Goal: Navigation & Orientation: Find specific page/section

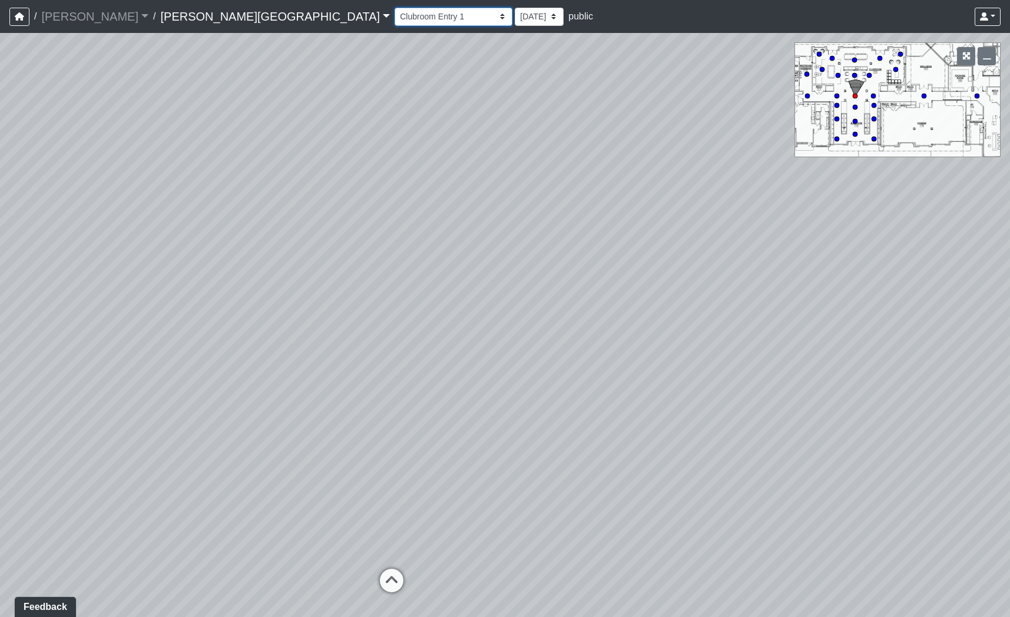
click at [395, 16] on select "Banquette Foosball Table Pool Courtyard Entry 1 Pool Courtyard Entry 2 Pool Tab…" at bounding box center [454, 17] width 118 height 18
click at [395, 8] on select "Banquette Foosball Table Pool Courtyard Entry 1 Pool Courtyard Entry 2 Pool Tab…" at bounding box center [454, 17] width 118 height 18
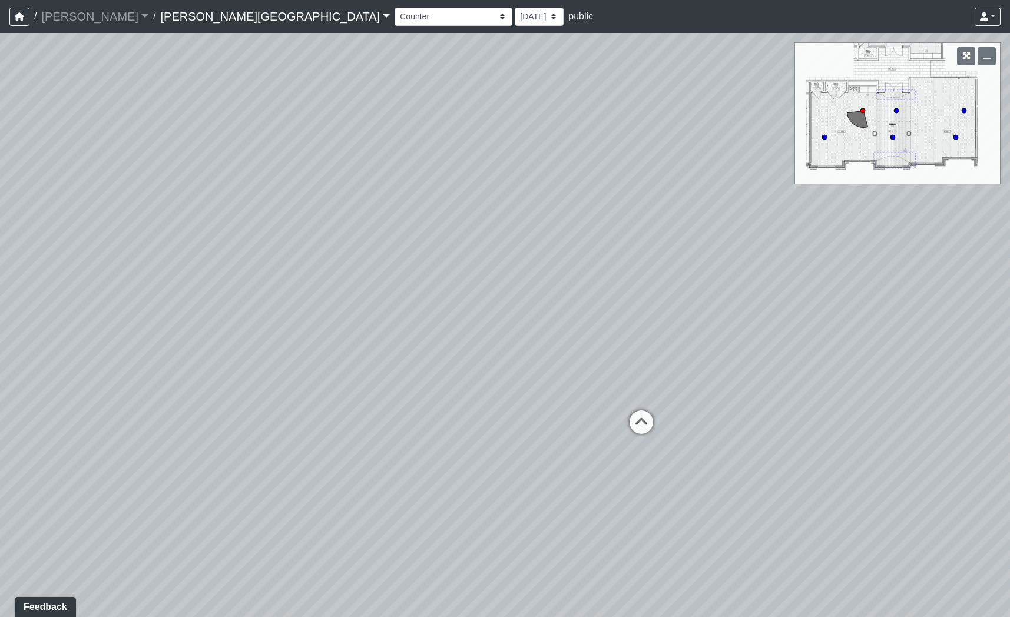
drag, startPoint x: 386, startPoint y: 189, endPoint x: 1187, endPoint y: 163, distance: 801.1
click at [1010, 163] on html "/ [PERSON_NAME] Loading... / [PERSON_NAME][GEOGRAPHIC_DATA] [PERSON_NAME][GEOGR…" at bounding box center [505, 308] width 1010 height 617
drag, startPoint x: 475, startPoint y: 247, endPoint x: 136, endPoint y: 206, distance: 341.9
click at [137, 203] on div "Loading... Pool Courtyard Entry 1 Loading... Window Seating 1 Loading... Foosba…" at bounding box center [505, 325] width 1010 height 584
click at [408, 389] on icon at bounding box center [412, 402] width 35 height 35
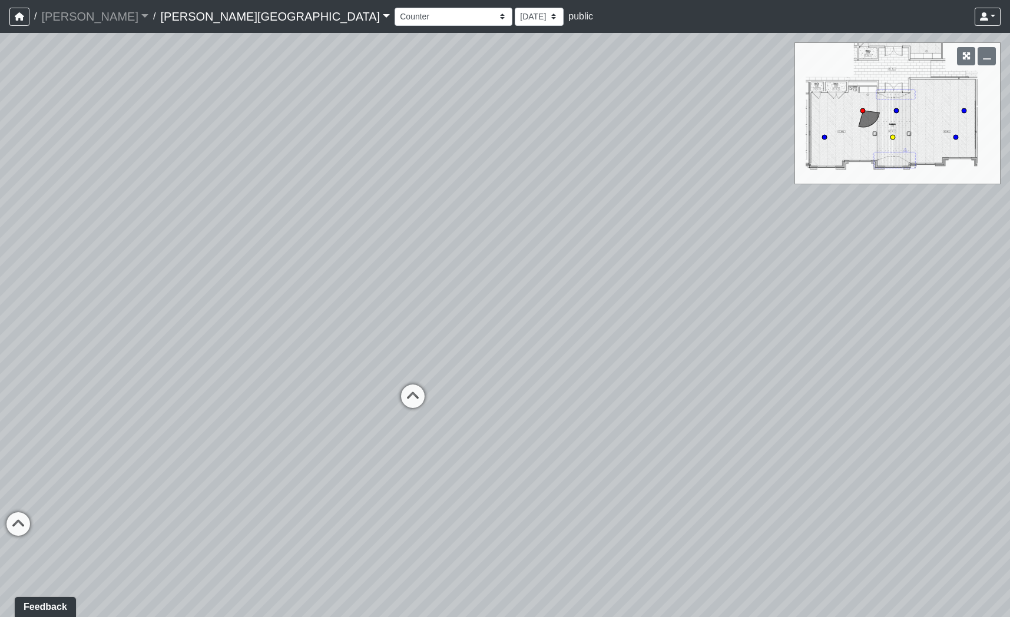
select select "hb2fPi18wtPeTnt1DctpsN"
drag, startPoint x: 258, startPoint y: 299, endPoint x: 954, endPoint y: 336, distance: 696.8
click at [954, 336] on div "Loading... Pool Courtyard Entry 1 Loading... Window Seating 1 Loading... Foosba…" at bounding box center [505, 325] width 1010 height 584
drag, startPoint x: 357, startPoint y: 314, endPoint x: 1009, endPoint y: 304, distance: 652.3
click at [1009, 304] on div "Loading... Pool Courtyard Entry 1 Loading... Window Seating 1 Loading... Foosba…" at bounding box center [505, 325] width 1010 height 584
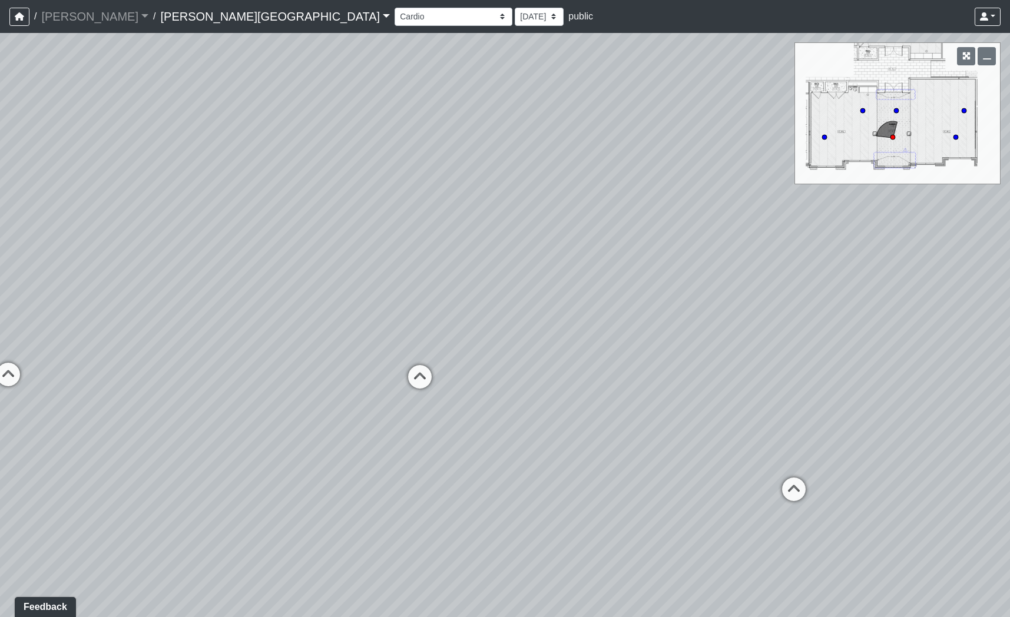
drag, startPoint x: 493, startPoint y: 336, endPoint x: 291, endPoint y: 286, distance: 208.2
click at [297, 286] on div "Loading... Pool Courtyard Entry 1 Loading... Window Seating 1 Loading... Foosba…" at bounding box center [505, 325] width 1010 height 584
drag, startPoint x: 580, startPoint y: 342, endPoint x: 276, endPoint y: 326, distance: 304.5
drag, startPoint x: 799, startPoint y: 447, endPoint x: 315, endPoint y: 418, distance: 485.8
click at [315, 418] on div "Loading... Pool Courtyard Entry 1 Loading... Window Seating 1 Loading... Foosba…" at bounding box center [505, 325] width 1010 height 584
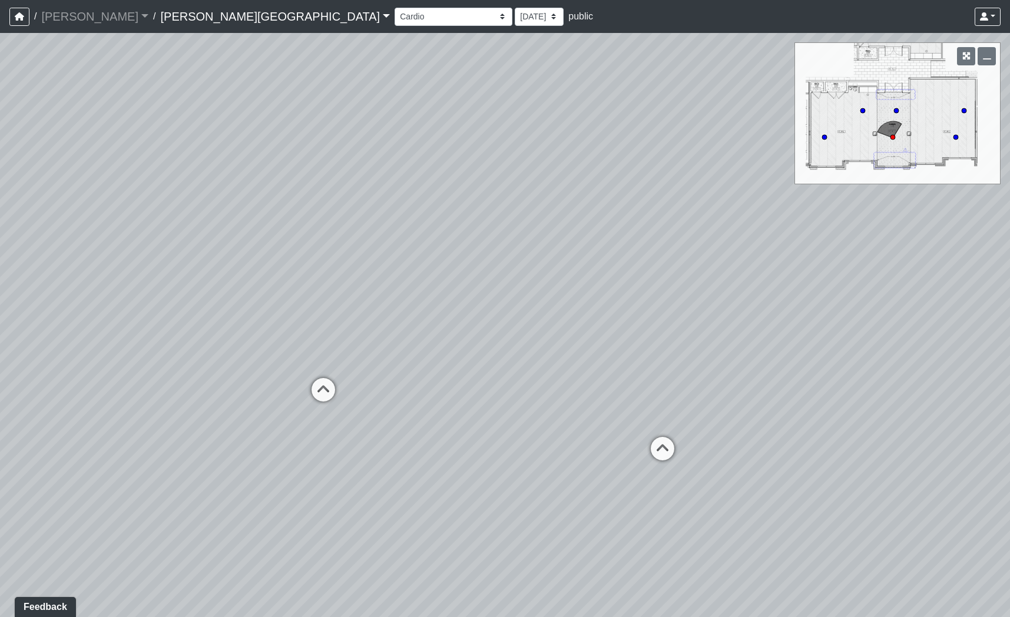
drag, startPoint x: 172, startPoint y: 278, endPoint x: 603, endPoint y: 291, distance: 430.9
click at [604, 291] on div "Loading... Pool Courtyard Entry 1 Loading... Window Seating 1 Loading... Foosba…" at bounding box center [505, 325] width 1010 height 584
drag, startPoint x: 148, startPoint y: 288, endPoint x: 992, endPoint y: 295, distance: 843.1
click at [992, 295] on div "Loading... Pool Courtyard Entry 1 Loading... Window Seating 1 Loading... Foosba…" at bounding box center [505, 325] width 1010 height 584
drag, startPoint x: 313, startPoint y: 308, endPoint x: 779, endPoint y: 350, distance: 467.3
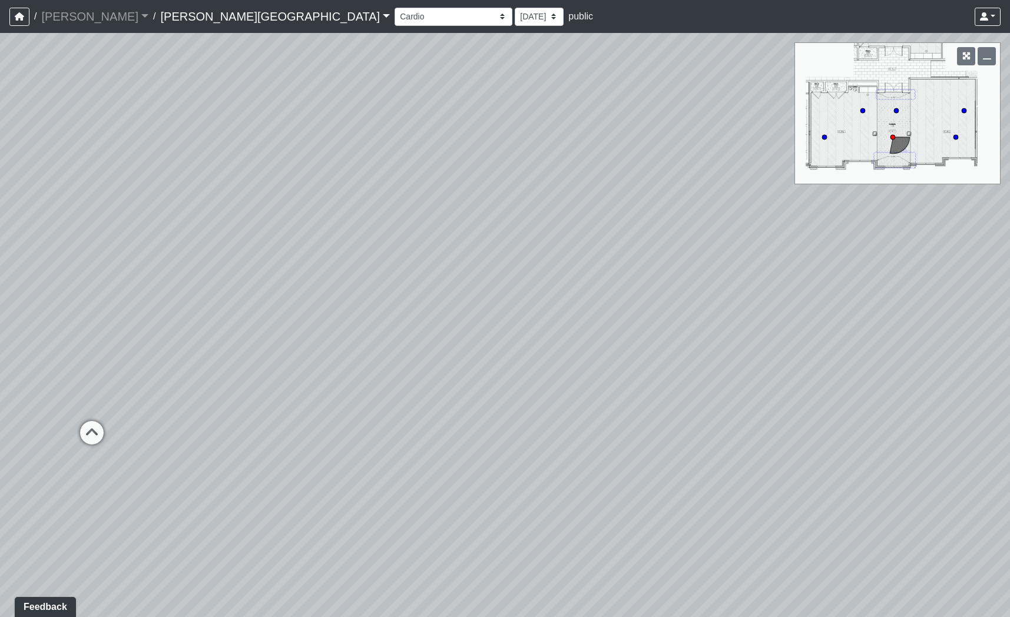
click at [1010, 345] on html "/ [PERSON_NAME] Loading... / [PERSON_NAME][GEOGRAPHIC_DATA] [PERSON_NAME][GEOGR…" at bounding box center [505, 308] width 1010 height 617
drag, startPoint x: 359, startPoint y: 339, endPoint x: 1128, endPoint y: 211, distance: 780.1
click at [1010, 211] on html "/ [PERSON_NAME] Loading... / [PERSON_NAME][GEOGRAPHIC_DATA] [PERSON_NAME][GEOGR…" at bounding box center [505, 308] width 1010 height 617
drag, startPoint x: 363, startPoint y: 325, endPoint x: -34, endPoint y: 337, distance: 397.3
click at [0, 337] on html "/ [PERSON_NAME] Loading... / [PERSON_NAME][GEOGRAPHIC_DATA] [PERSON_NAME][GEOGR…" at bounding box center [505, 308] width 1010 height 617
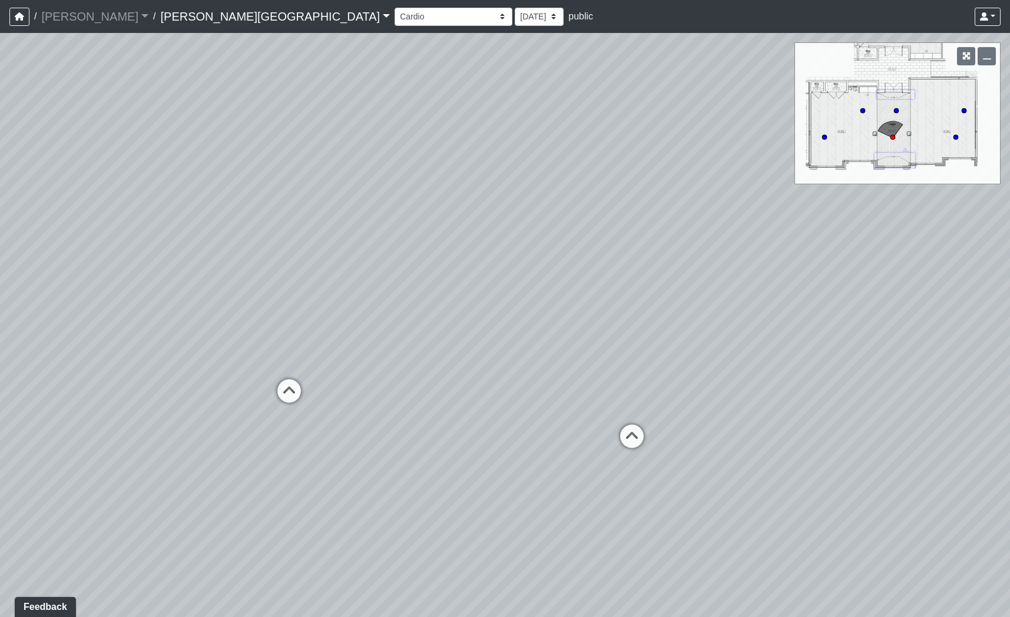
drag, startPoint x: 53, startPoint y: 309, endPoint x: 563, endPoint y: 283, distance: 510.3
click at [563, 283] on div "Loading... Pool Courtyard Entry 1 Loading... Window Seating 1 Loading... Foosba…" at bounding box center [505, 325] width 1010 height 584
drag, startPoint x: 737, startPoint y: 300, endPoint x: 406, endPoint y: 335, distance: 333.0
click at [404, 336] on div "Loading... Pool Courtyard Entry 1 Loading... Window Seating 1 Loading... Foosba…" at bounding box center [505, 325] width 1010 height 584
drag, startPoint x: 279, startPoint y: 257, endPoint x: 475, endPoint y: 290, distance: 198.9
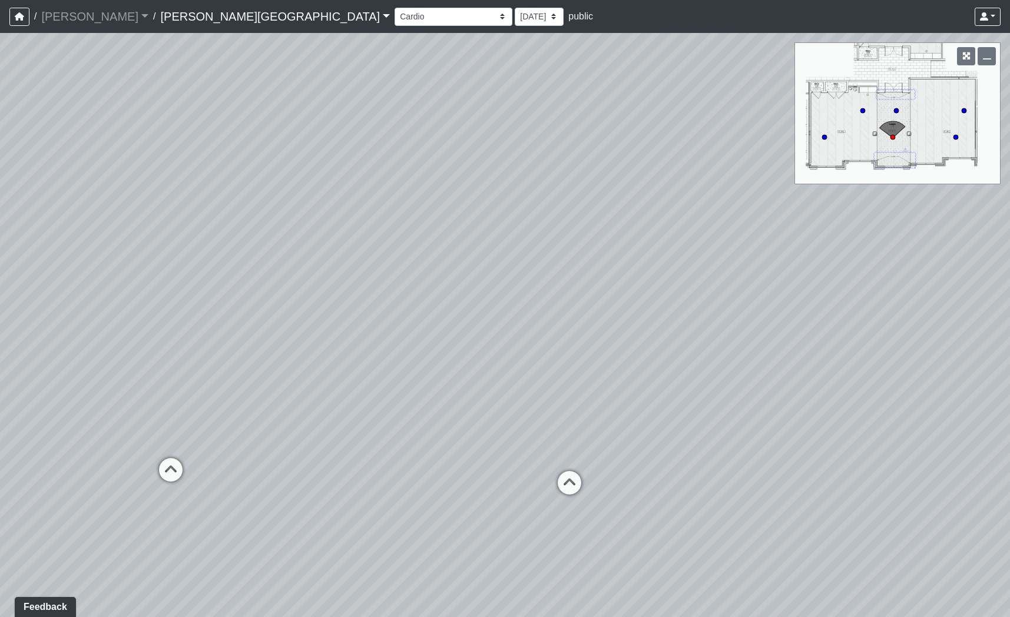
click at [472, 291] on div "Loading... Pool Courtyard Entry 1 Loading... Window Seating 1 Loading... Foosba…" at bounding box center [505, 325] width 1010 height 584
